Goal: Navigation & Orientation: Go to known website

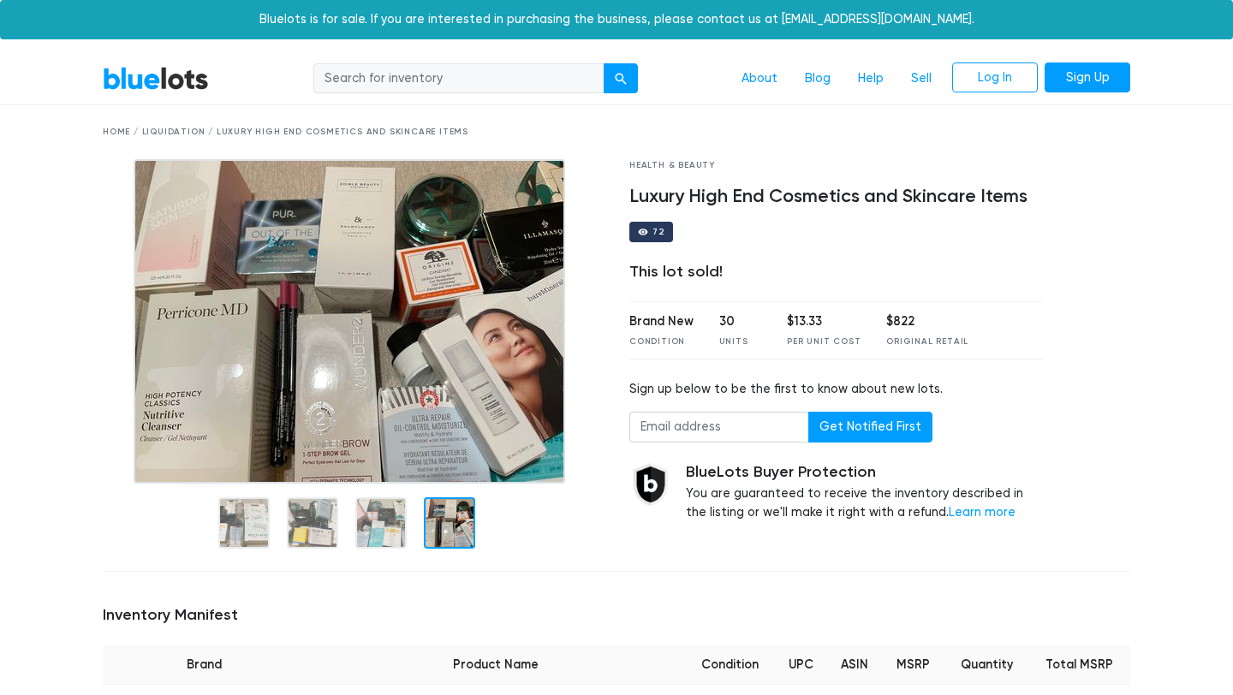
click at [161, 133] on div "Home / Liquidation / Luxury High End Cosmetics and Skincare Items" at bounding box center [616, 132] width 1027 height 13
click at [162, 81] on link "BlueLots" at bounding box center [156, 78] width 106 height 25
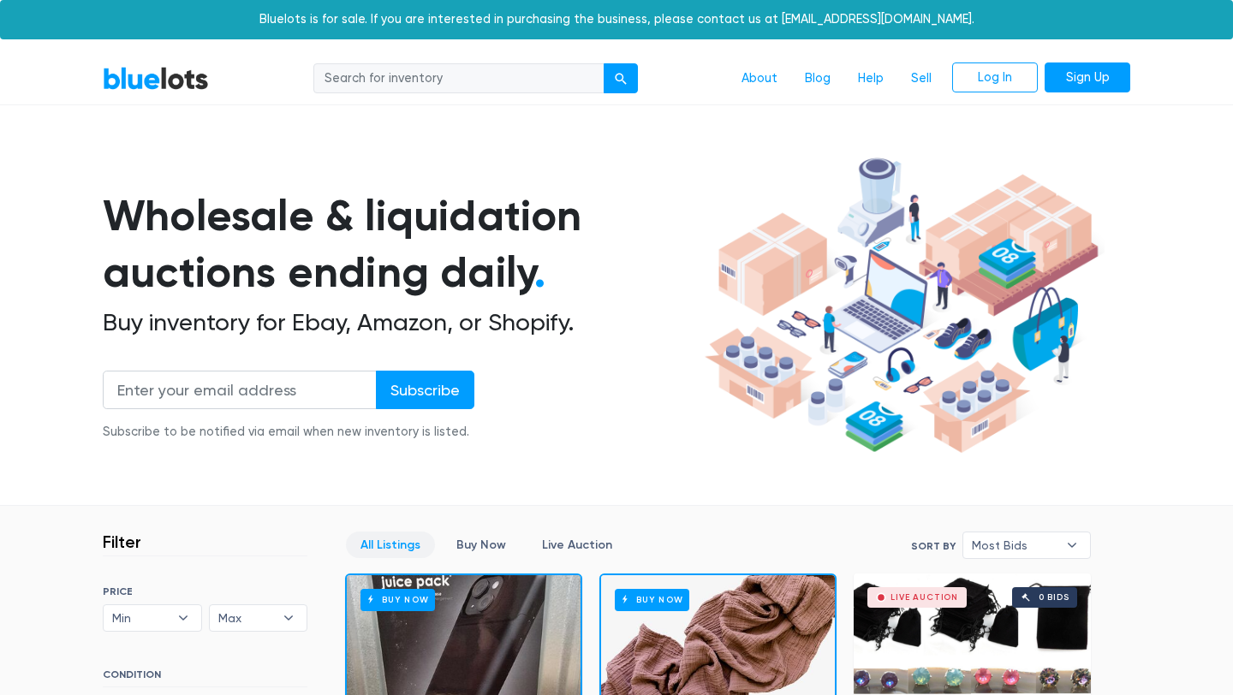
click at [196, 96] on nav "BlueLots About Blog Help Sell Log In Sign Up" at bounding box center [616, 79] width 1233 height 52
click at [198, 83] on link "BlueLots" at bounding box center [156, 78] width 106 height 25
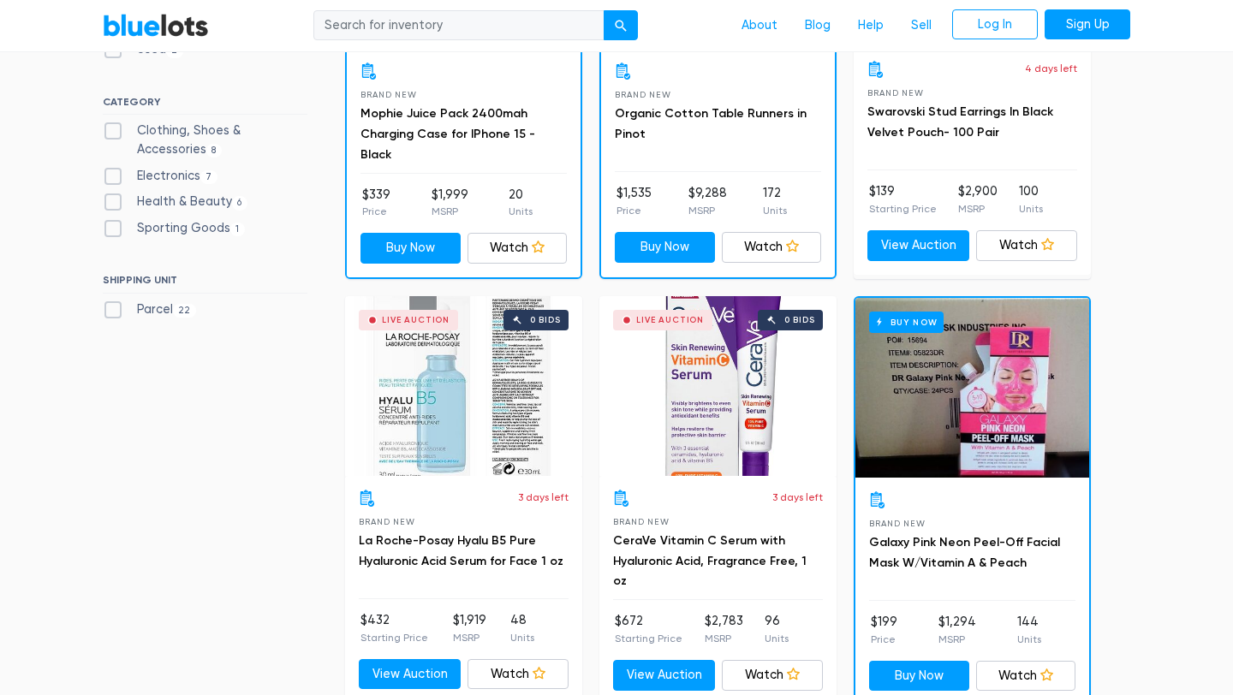
scroll to position [666, 0]
